Goal: Task Accomplishment & Management: Manage account settings

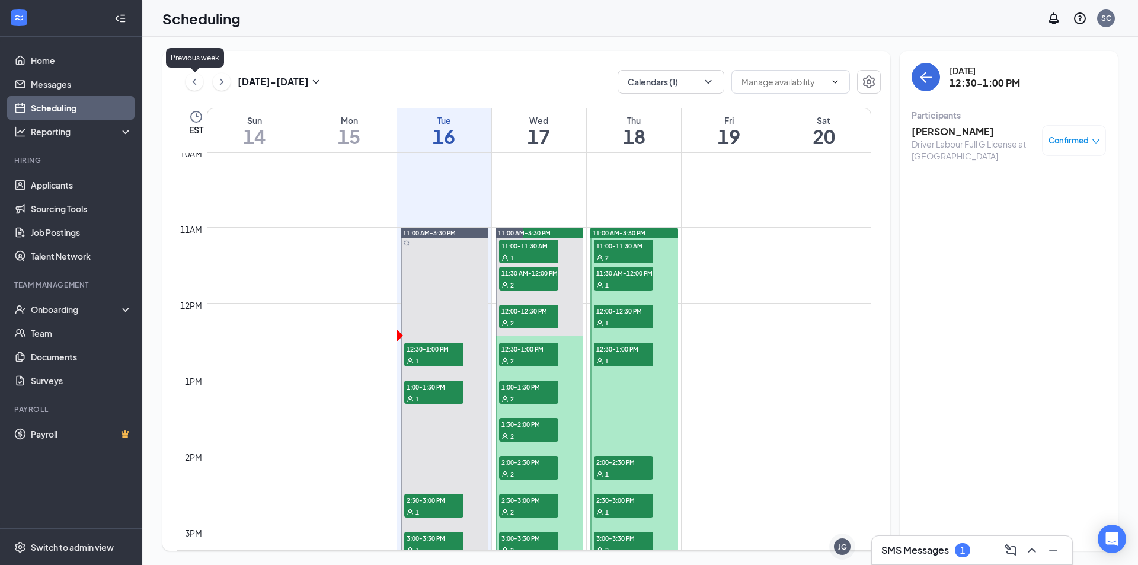
click at [200, 81] on icon "ChevronLeft" at bounding box center [194, 82] width 12 height 14
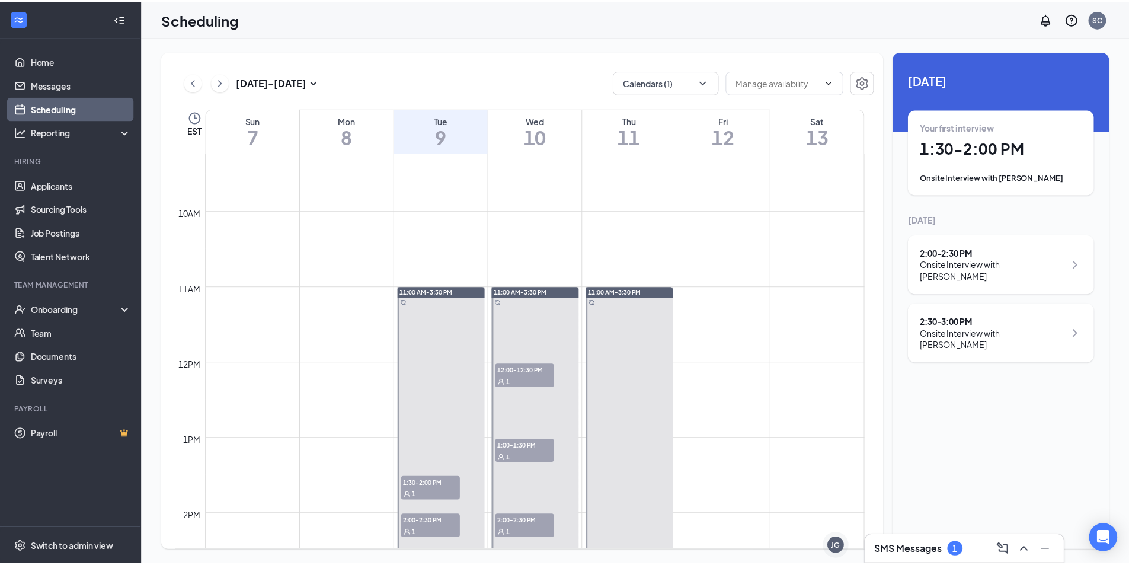
scroll to position [820, 0]
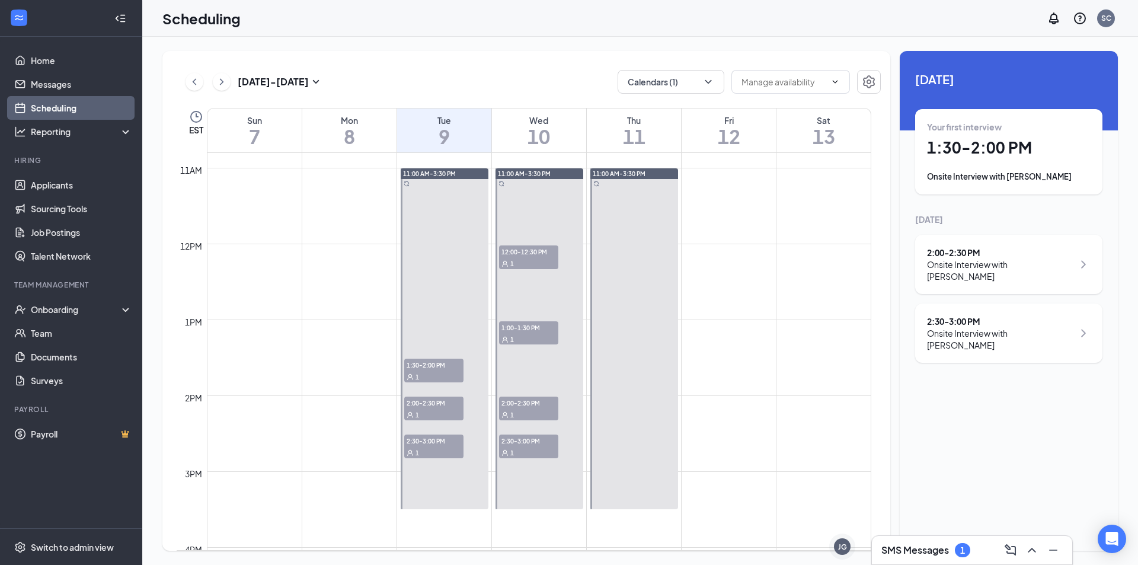
click at [525, 257] on div "1" at bounding box center [528, 263] width 59 height 12
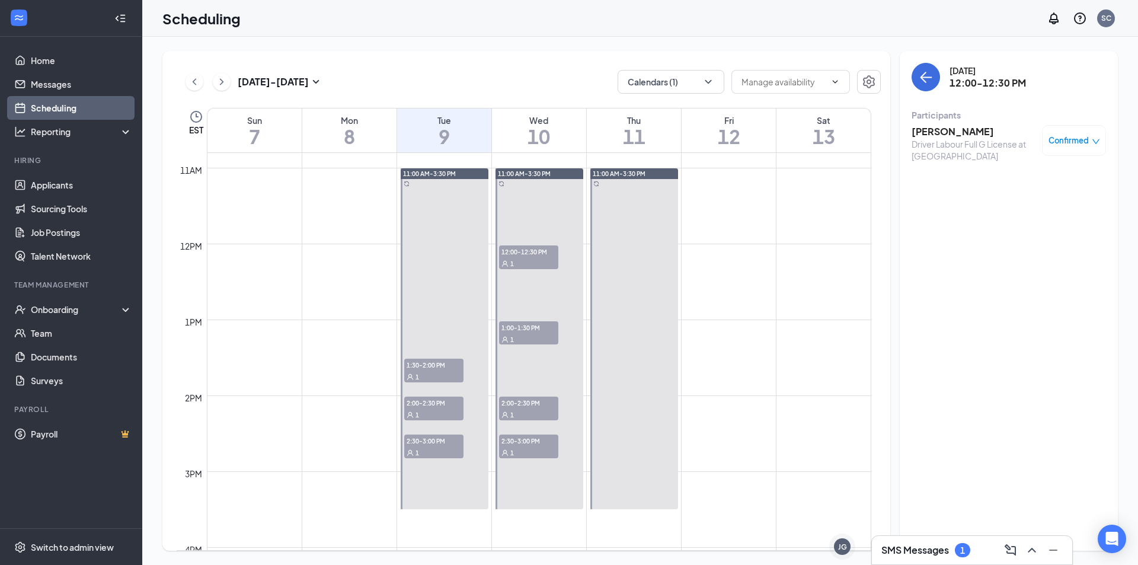
click at [954, 132] on h3 "[PERSON_NAME]" at bounding box center [974, 131] width 124 height 13
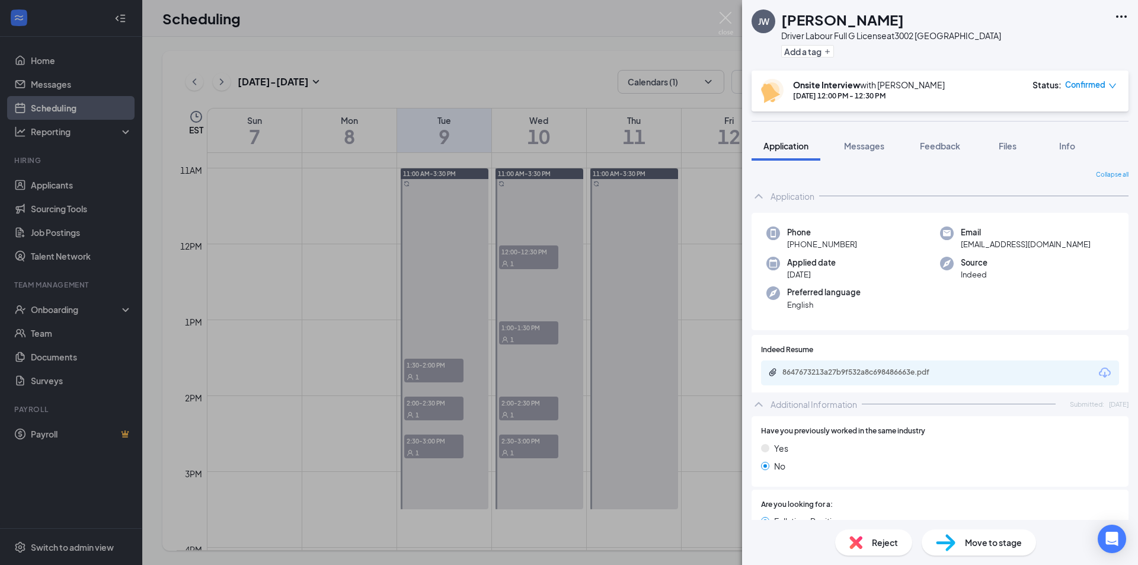
click at [988, 546] on span "Move to stage" at bounding box center [993, 542] width 57 height 13
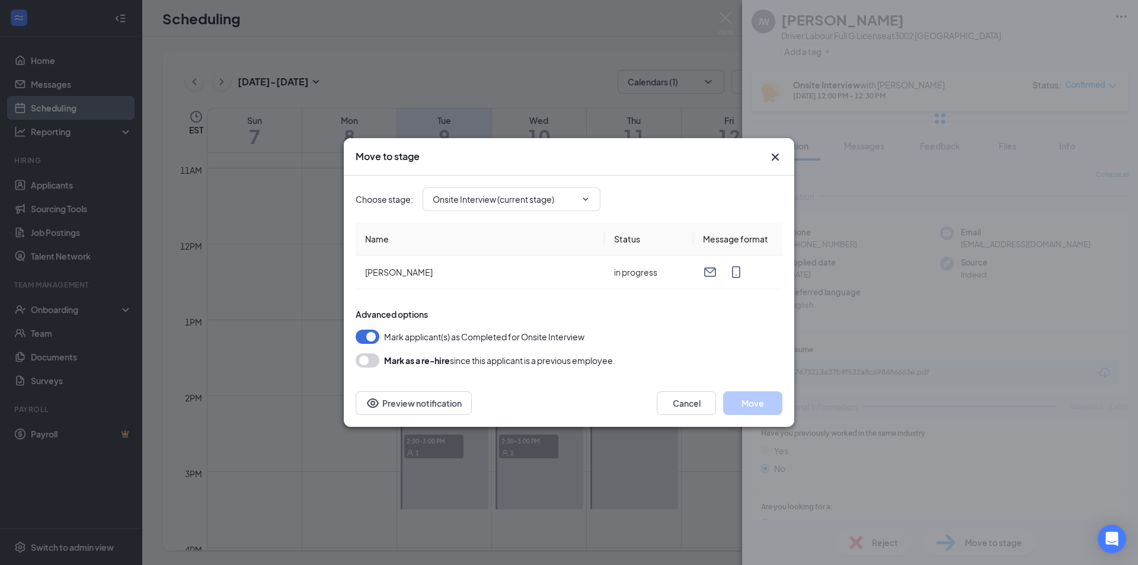
type input "Hiring Complete (final stage)"
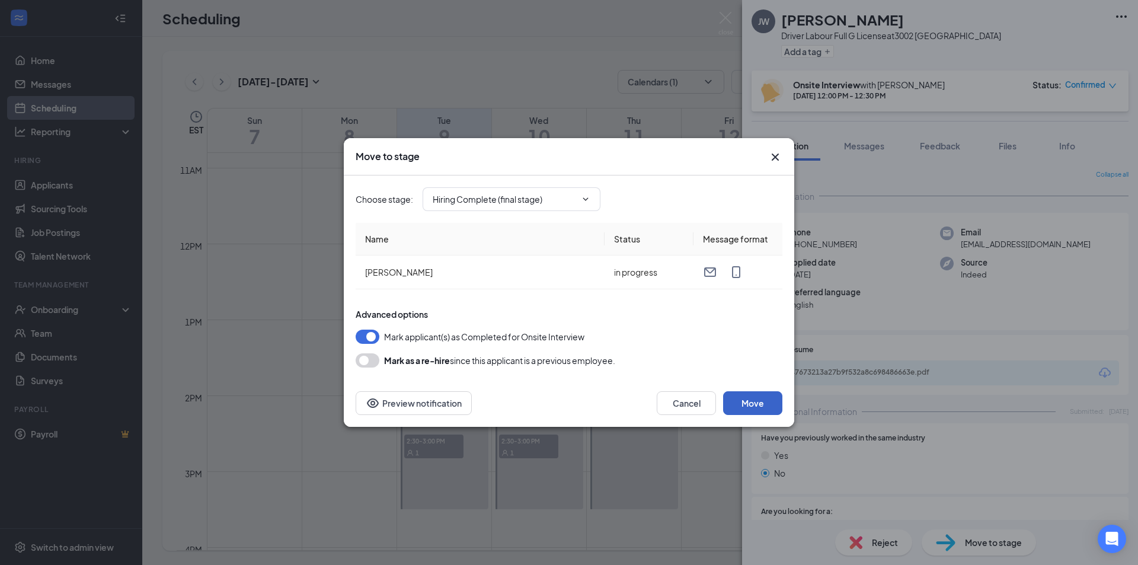
click at [750, 403] on button "Move" at bounding box center [752, 403] width 59 height 24
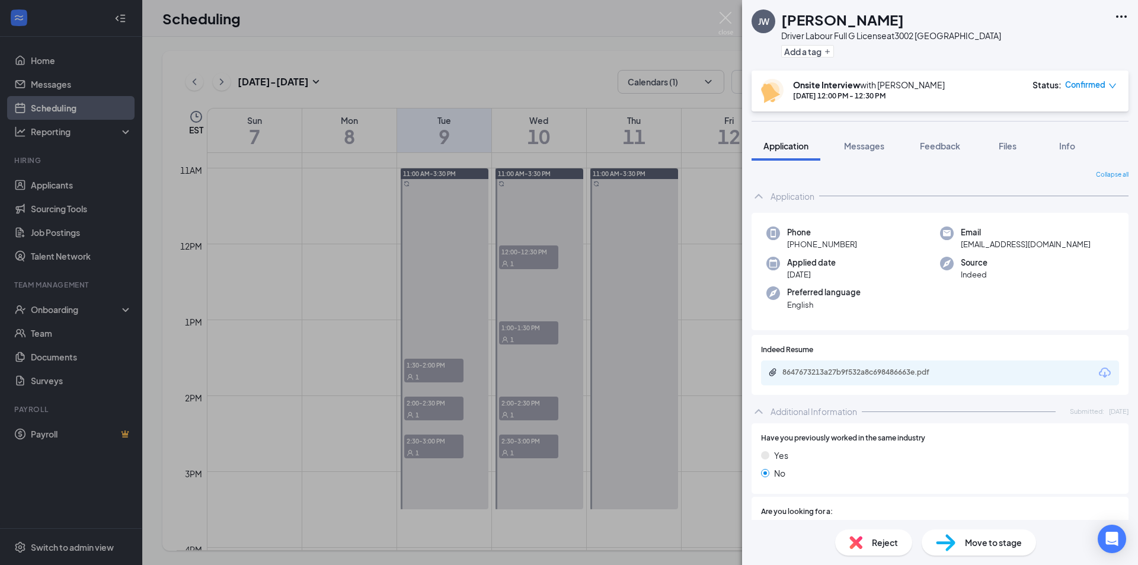
click at [708, 19] on div "[PERSON_NAME] Driver Labour Full G License at 3002 [GEOGRAPHIC_DATA] Add a tag …" at bounding box center [569, 282] width 1138 height 565
click at [721, 15] on div "Scheduling SC" at bounding box center [640, 18] width 996 height 37
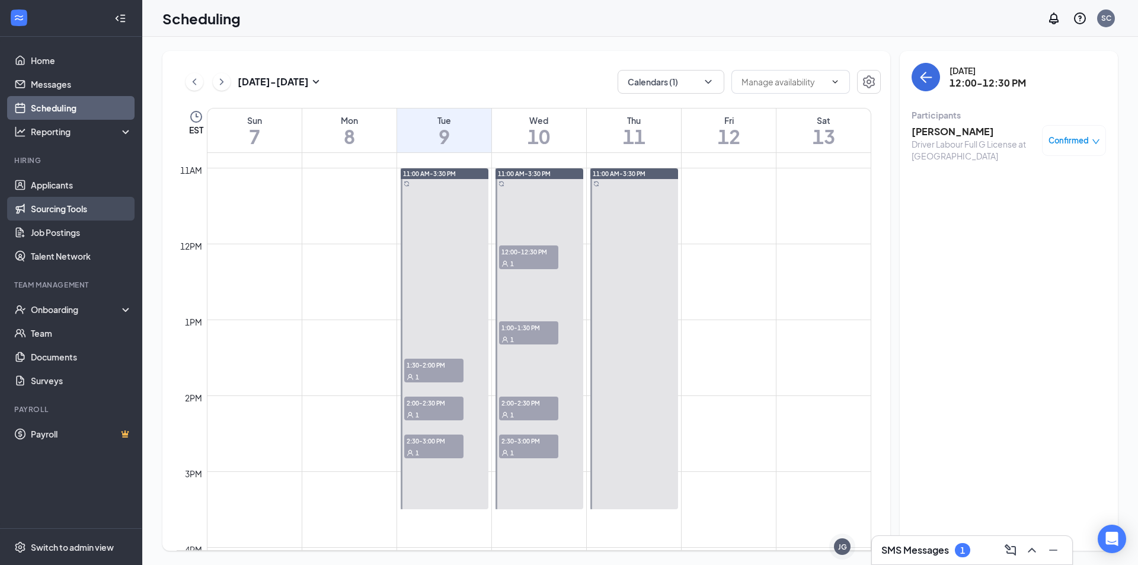
click at [84, 220] on link "Sourcing Tools" at bounding box center [81, 209] width 101 height 24
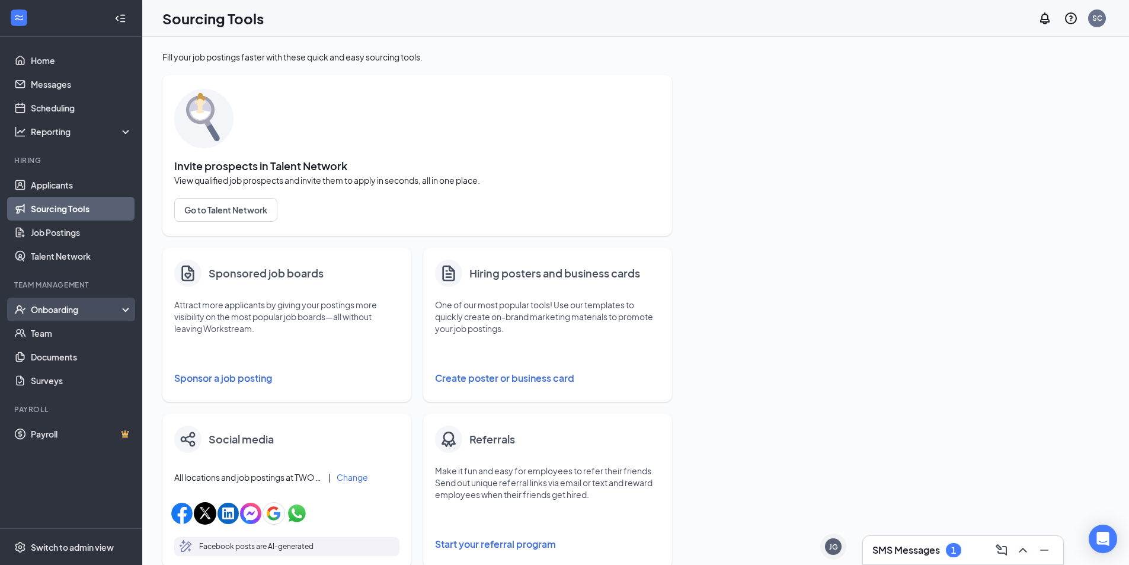
click at [55, 301] on div "Onboarding" at bounding box center [71, 310] width 142 height 24
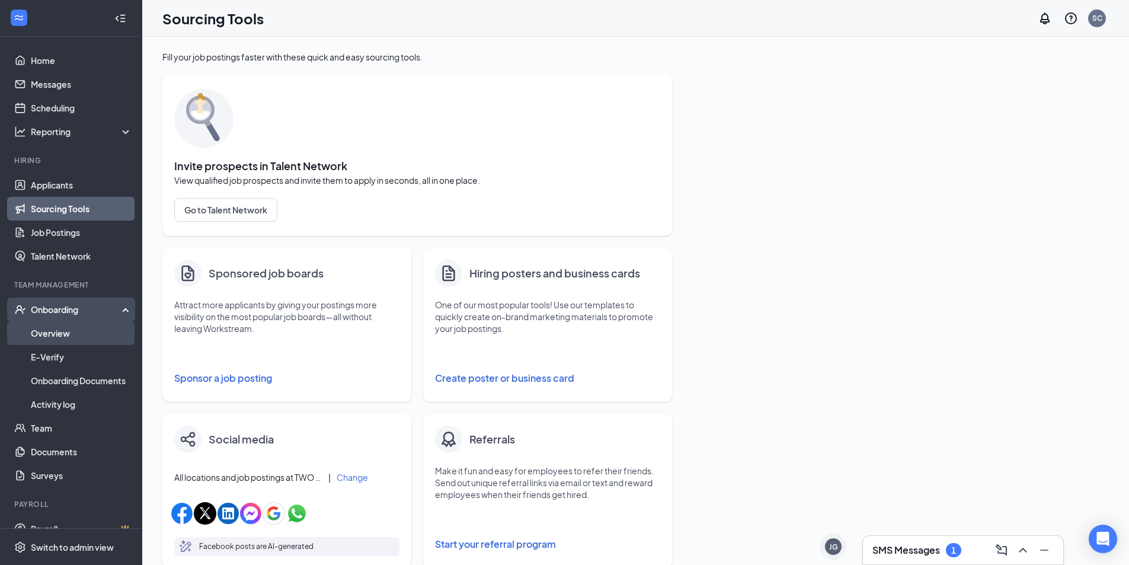
click at [56, 343] on link "Overview" at bounding box center [81, 333] width 101 height 24
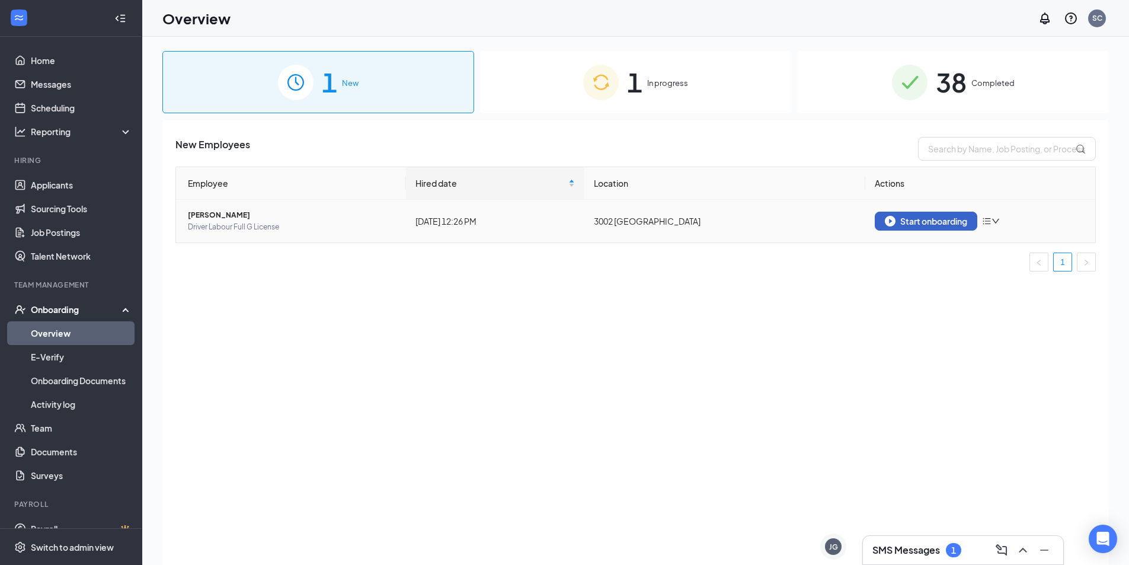
click at [943, 219] on div "Start onboarding" at bounding box center [926, 221] width 82 height 11
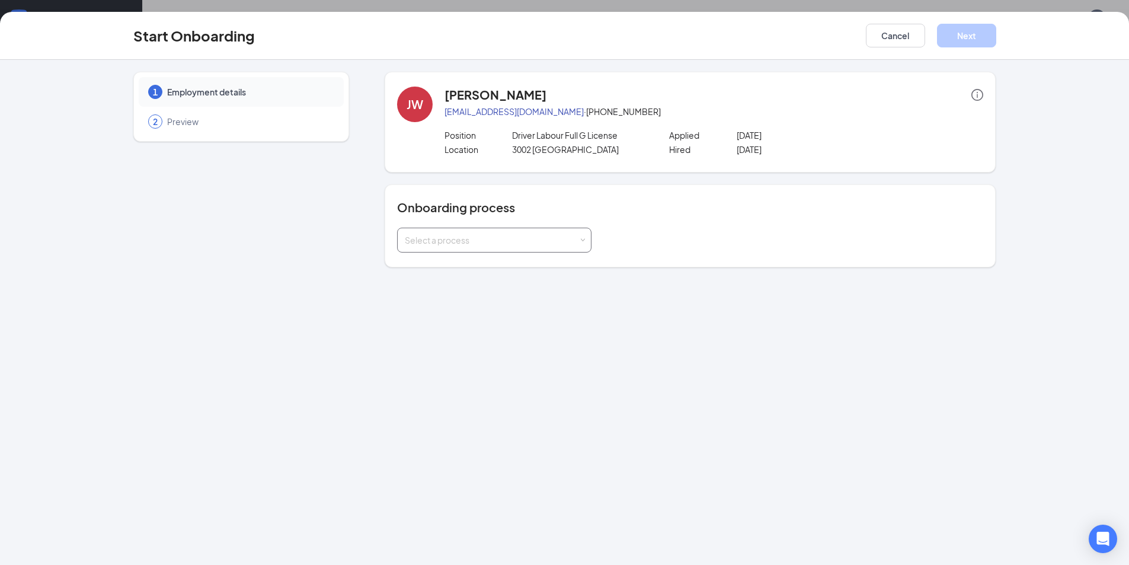
click at [575, 234] on div "Select a process" at bounding box center [494, 240] width 179 height 24
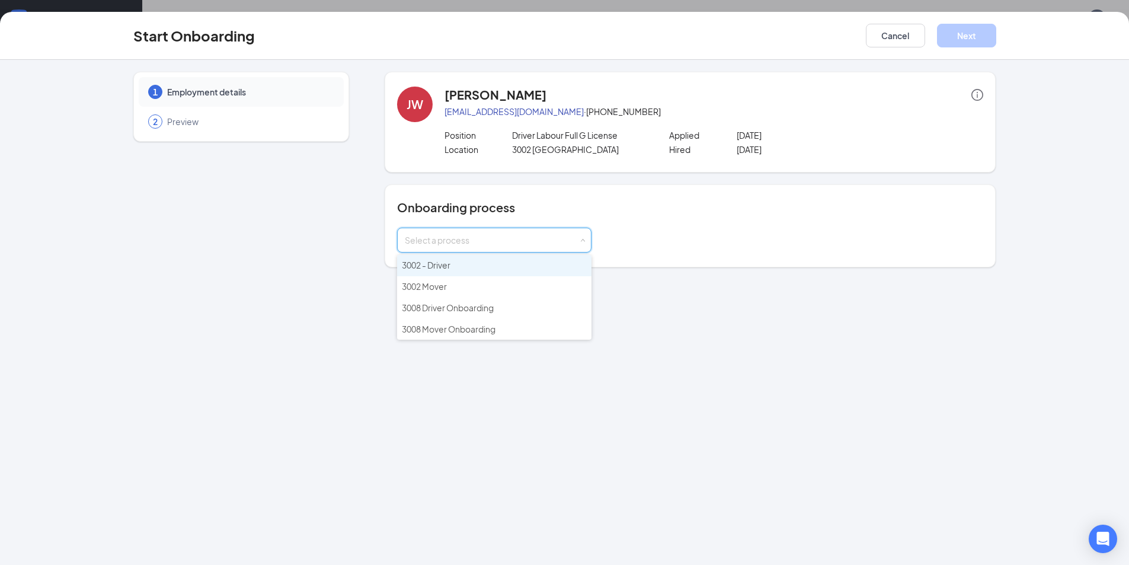
click at [467, 267] on li "3002 - Driver" at bounding box center [494, 265] width 194 height 21
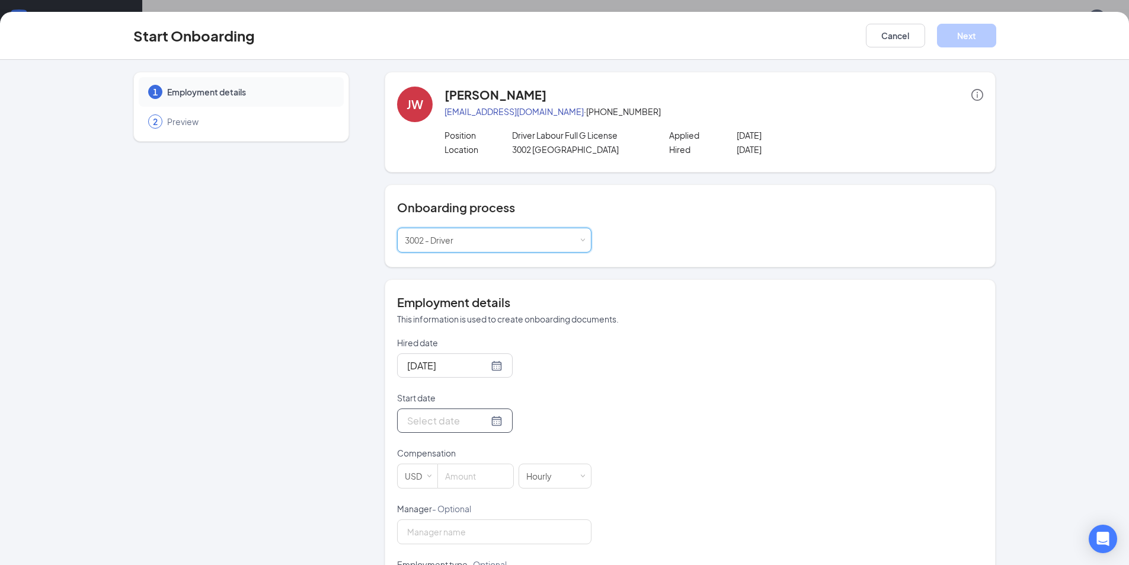
click at [414, 424] on input "Start date" at bounding box center [447, 420] width 81 height 15
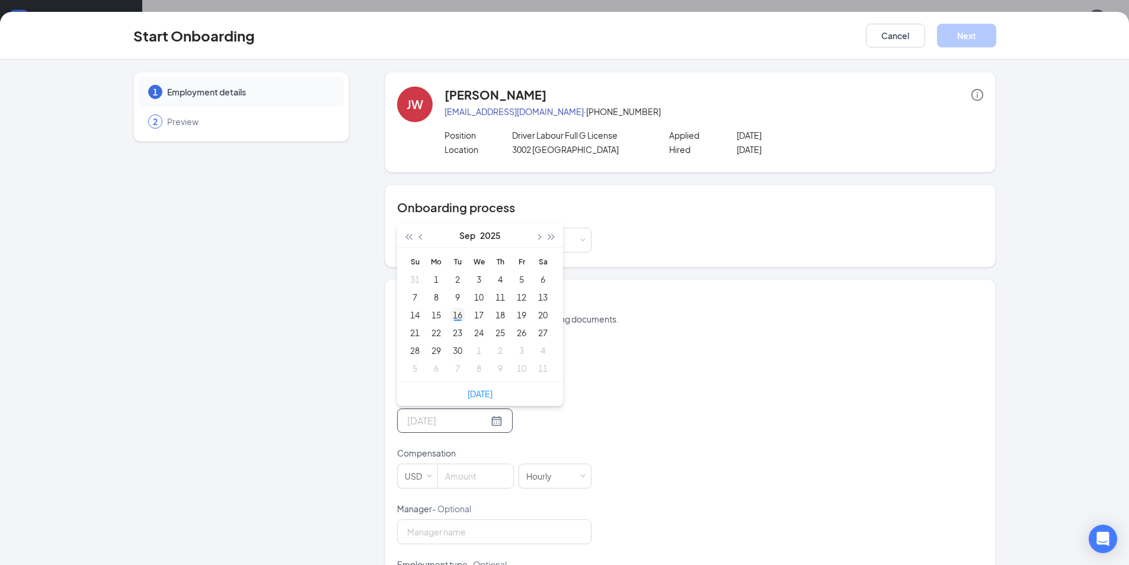
type input "[DATE]"
click at [456, 315] on div "16" at bounding box center [457, 315] width 14 height 14
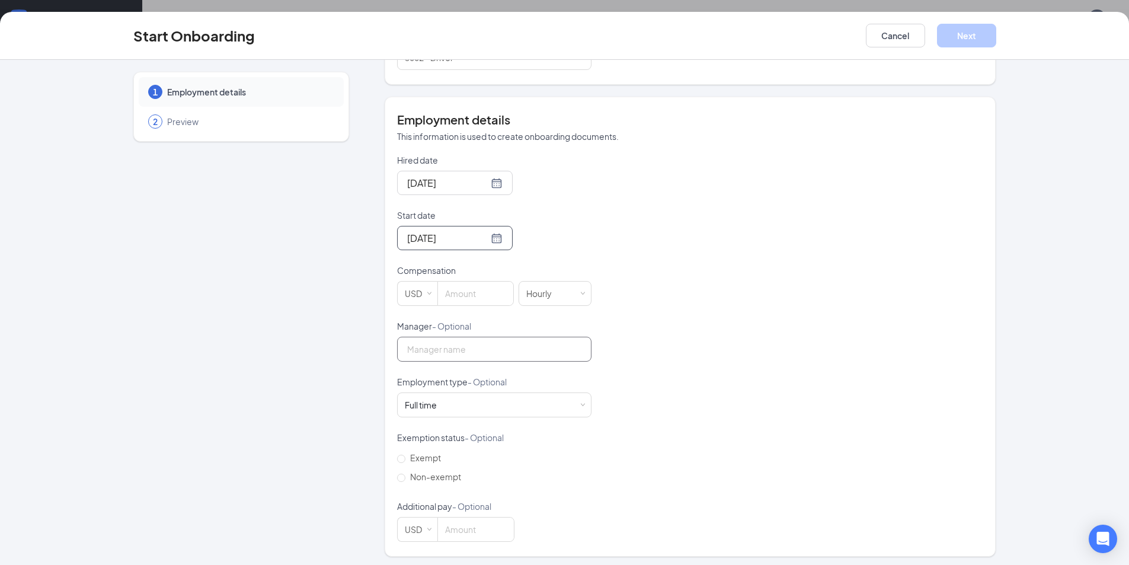
scroll to position [186, 0]
click at [431, 295] on div "USD" at bounding box center [417, 289] width 40 height 25
click at [417, 329] on li "CAD" at bounding box center [412, 334] width 40 height 20
click at [478, 287] on input at bounding box center [476, 290] width 75 height 24
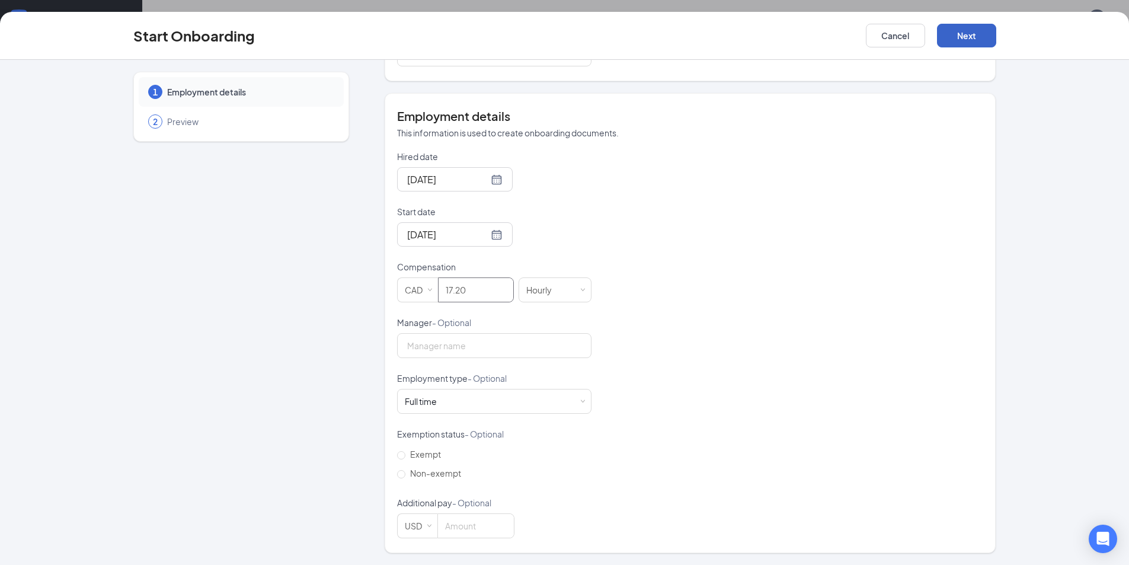
type input "17.2"
click at [965, 35] on button "Next" at bounding box center [966, 36] width 59 height 24
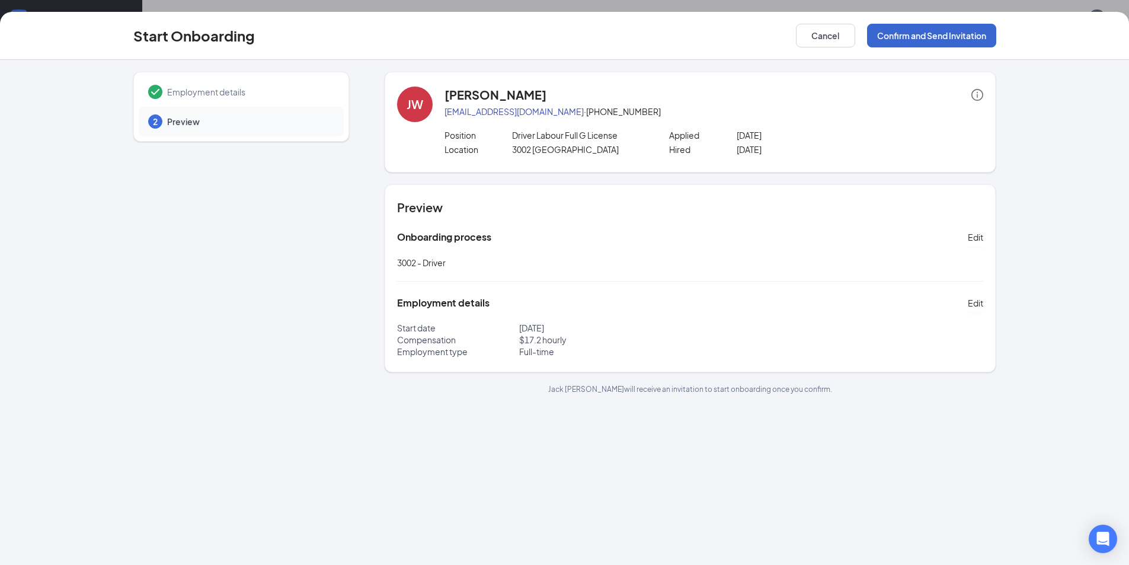
scroll to position [0, 0]
click at [965, 37] on button "Confirm and Send Invitation" at bounding box center [931, 36] width 129 height 24
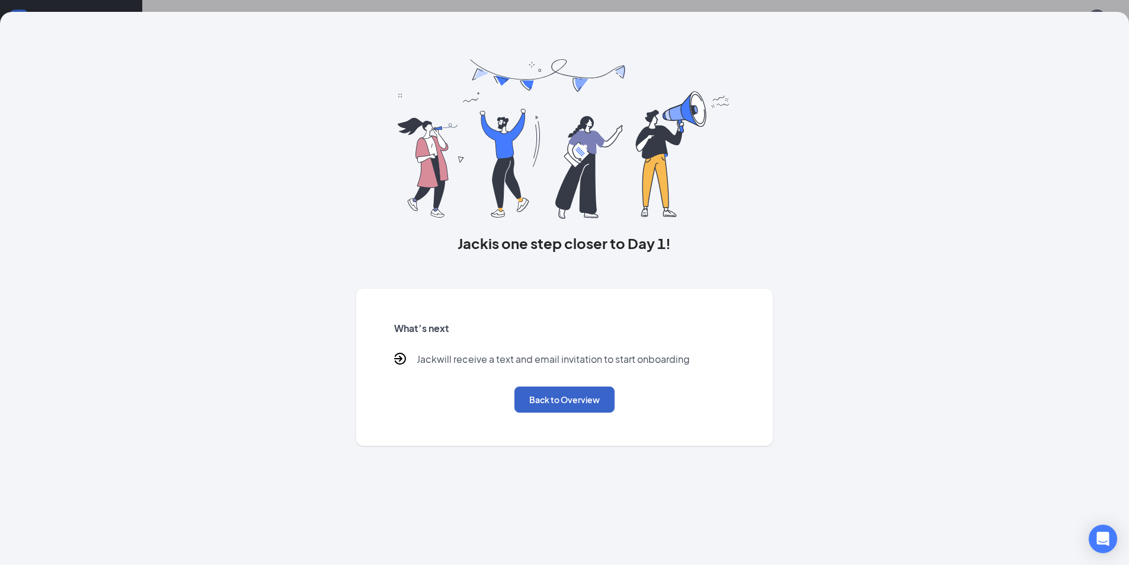
click at [581, 402] on button "Back to Overview" at bounding box center [564, 399] width 100 height 26
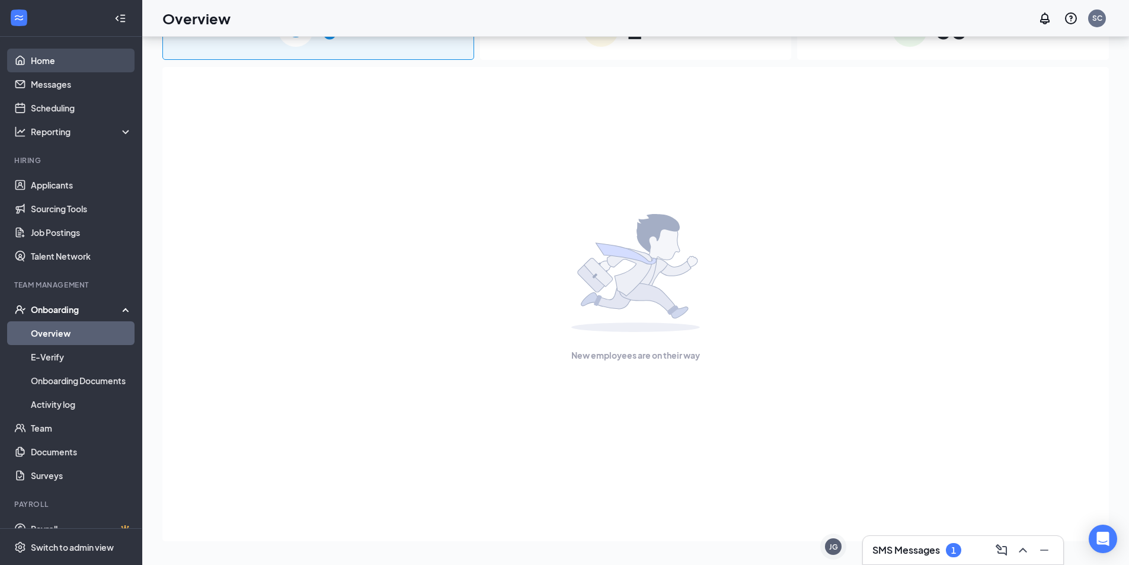
click at [78, 59] on link "Home" at bounding box center [81, 61] width 101 height 24
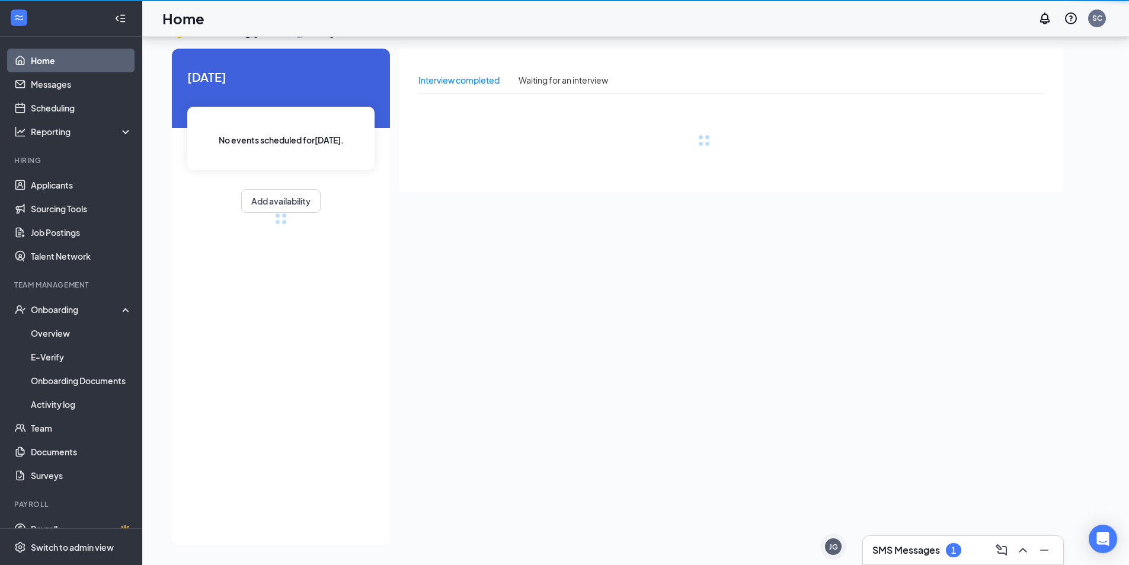
scroll to position [25, 0]
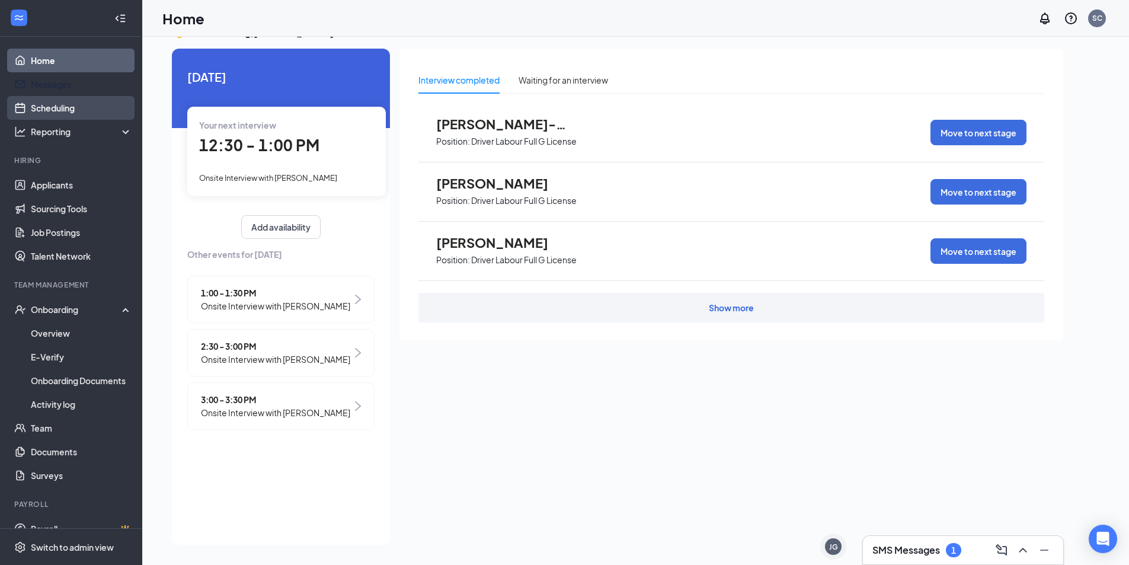
click at [50, 102] on link "Scheduling" at bounding box center [81, 108] width 101 height 24
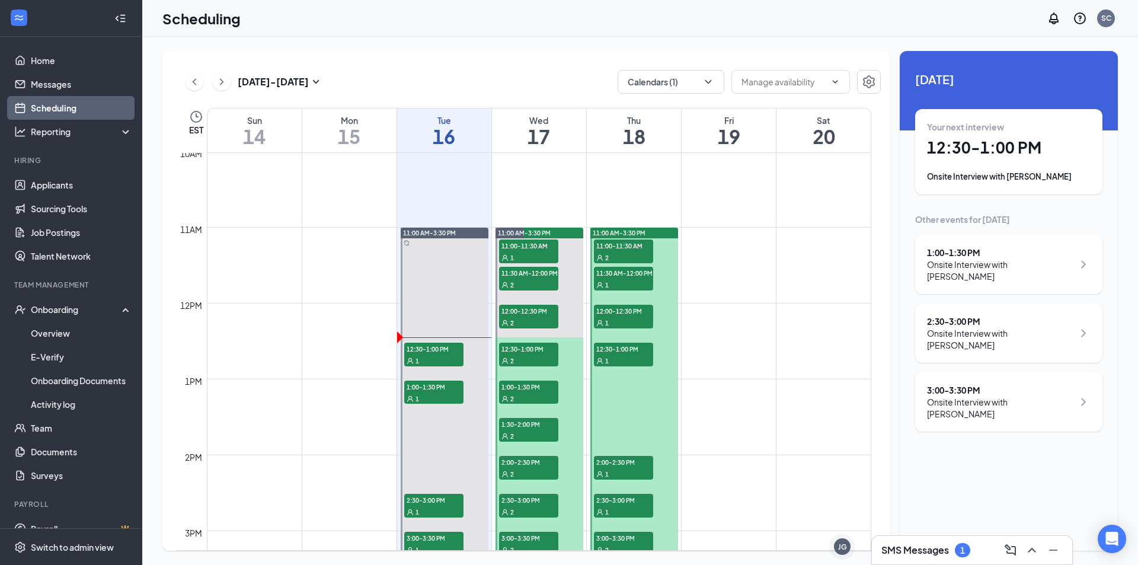
scroll to position [820, 0]
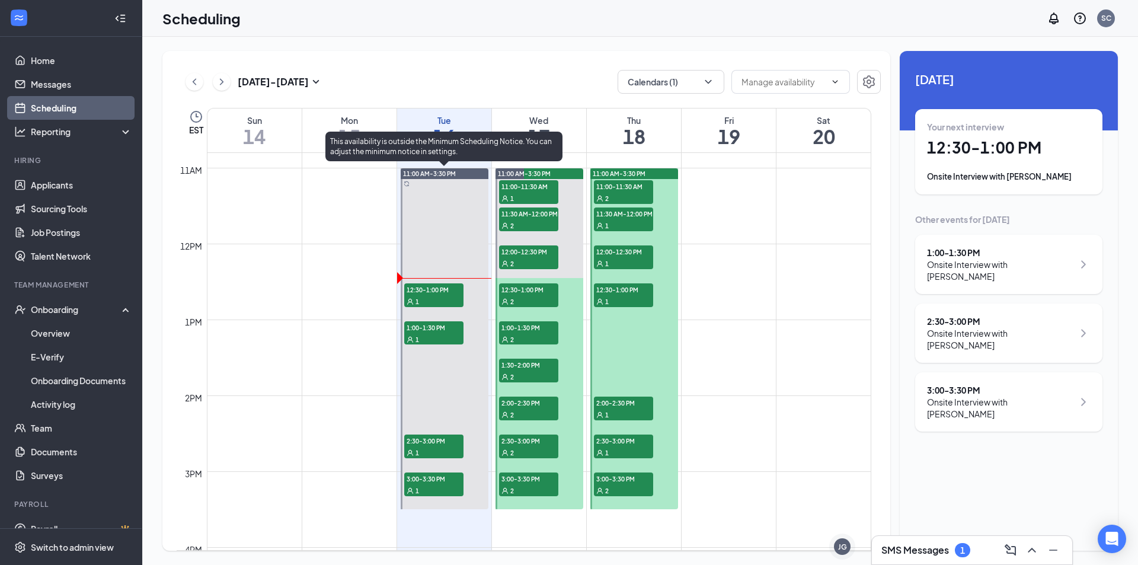
click at [421, 298] on div "1" at bounding box center [433, 301] width 59 height 12
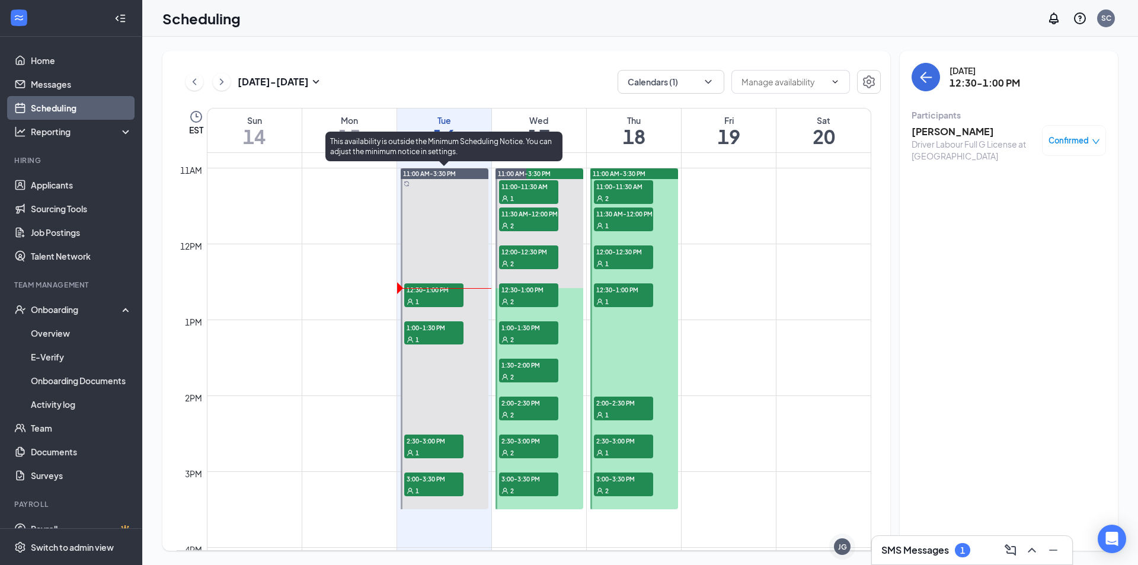
click at [434, 296] on div "1" at bounding box center [433, 301] width 59 height 12
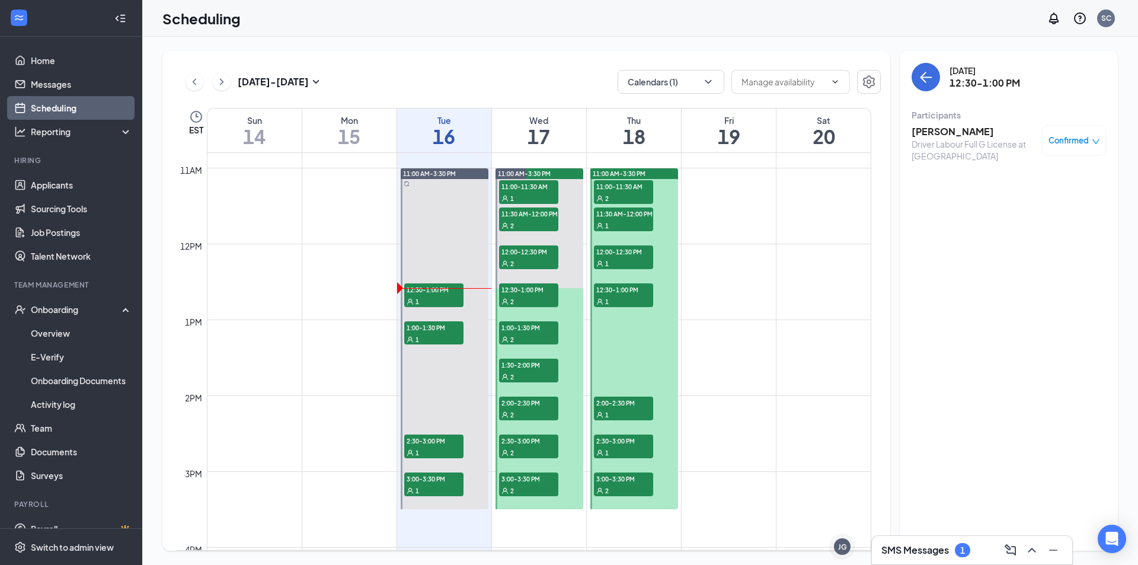
click at [1075, 139] on span "Confirmed" at bounding box center [1068, 141] width 40 height 12
click at [992, 234] on icon "close-circle" at bounding box center [994, 235] width 12 height 12
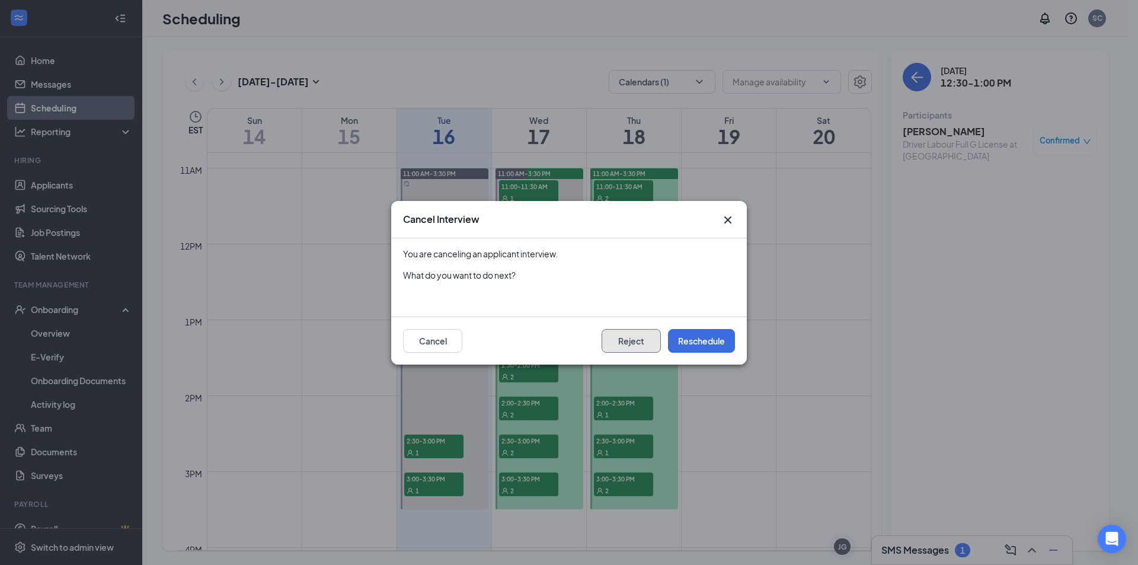
click at [645, 340] on button "Reject" at bounding box center [631, 341] width 59 height 24
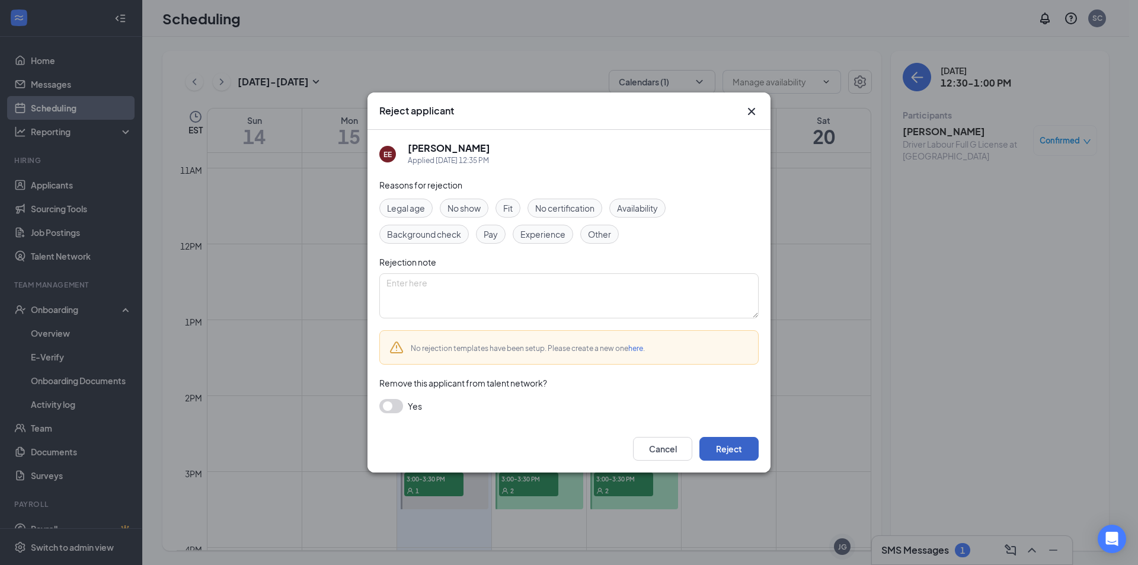
click at [717, 443] on button "Reject" at bounding box center [728, 449] width 59 height 24
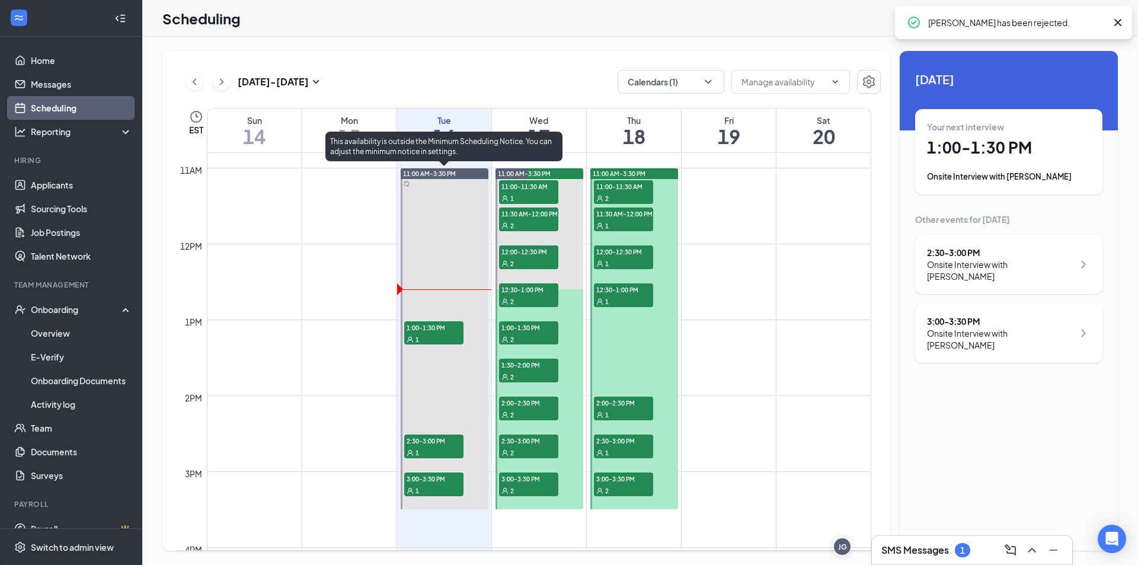
click at [419, 324] on span "1:00-1:30 PM" at bounding box center [433, 327] width 59 height 12
